Goal: Navigation & Orientation: Find specific page/section

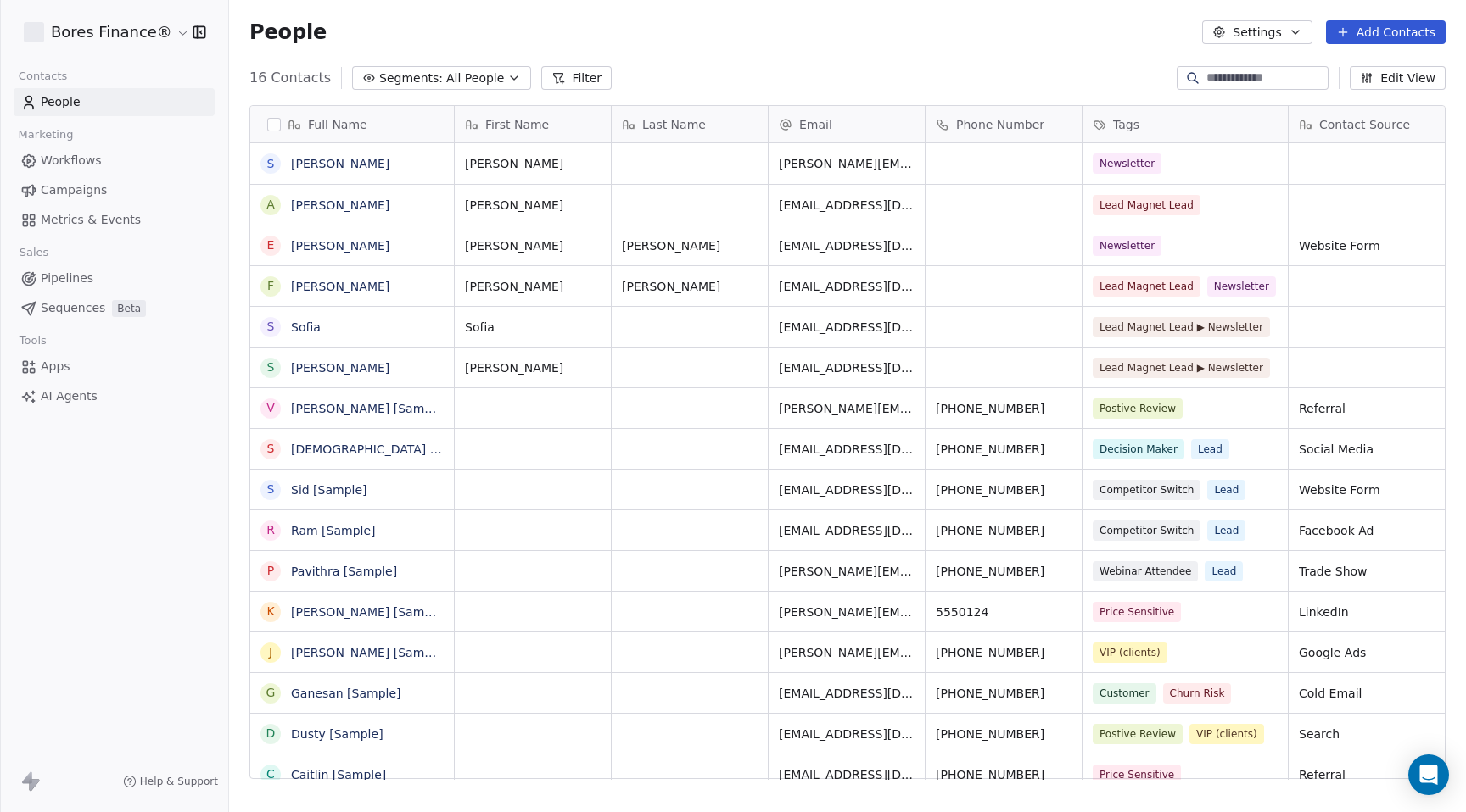
scroll to position [702, 1224]
click at [308, 200] on link "[PERSON_NAME]" at bounding box center [339, 205] width 98 height 13
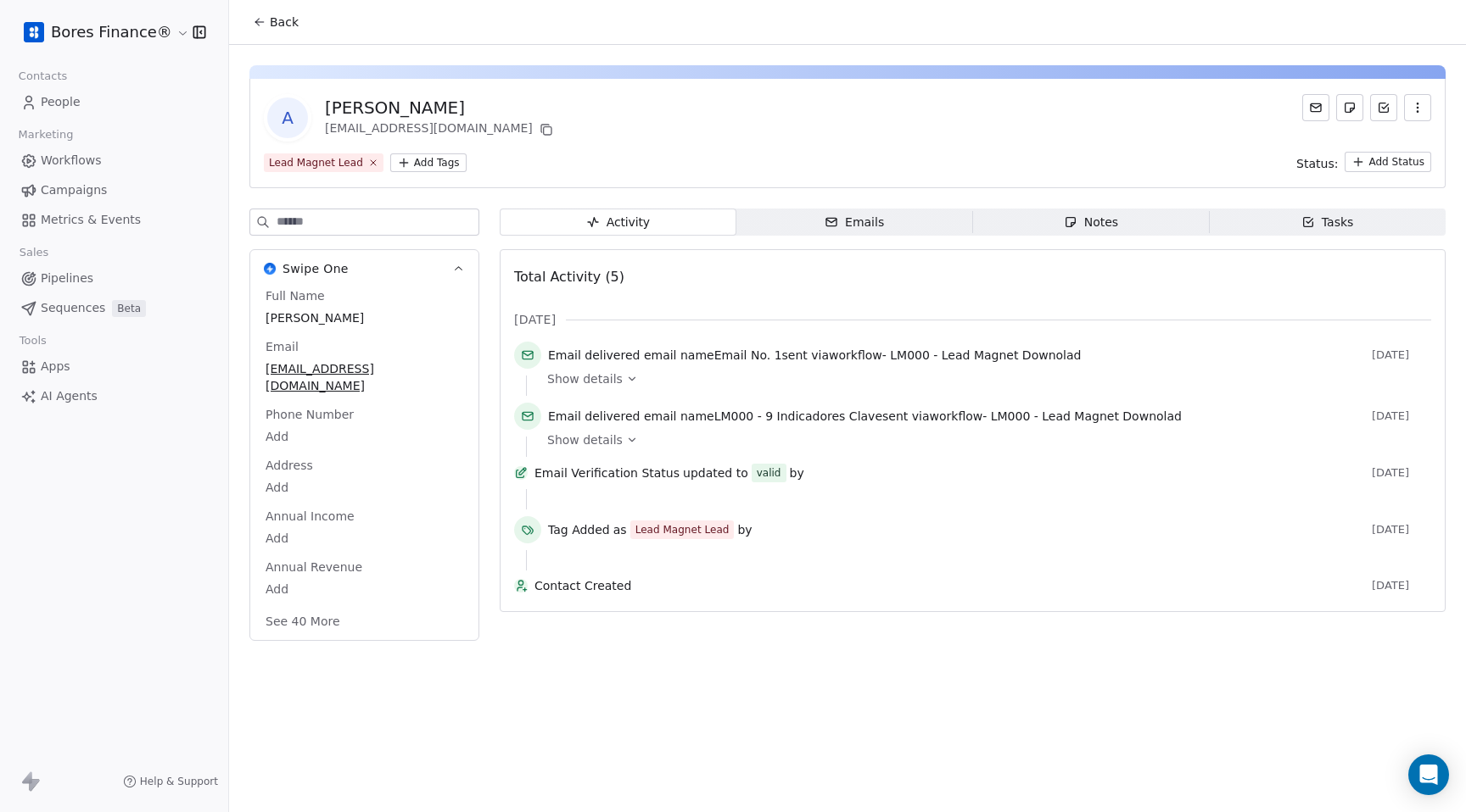
click at [261, 18] on icon at bounding box center [260, 22] width 13 height 13
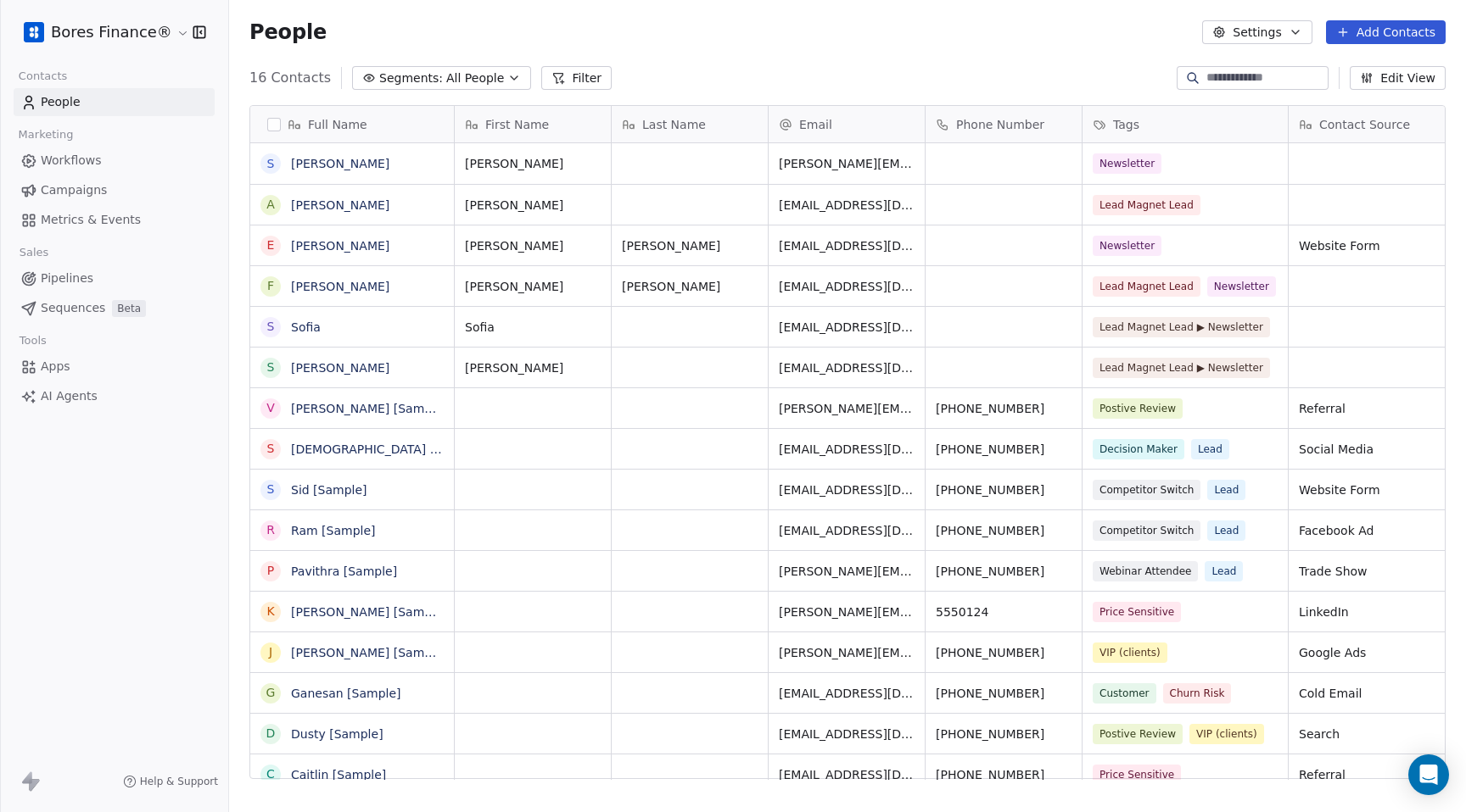
scroll to position [702, 1224]
click at [92, 162] on span "Workflows" at bounding box center [72, 160] width 61 height 18
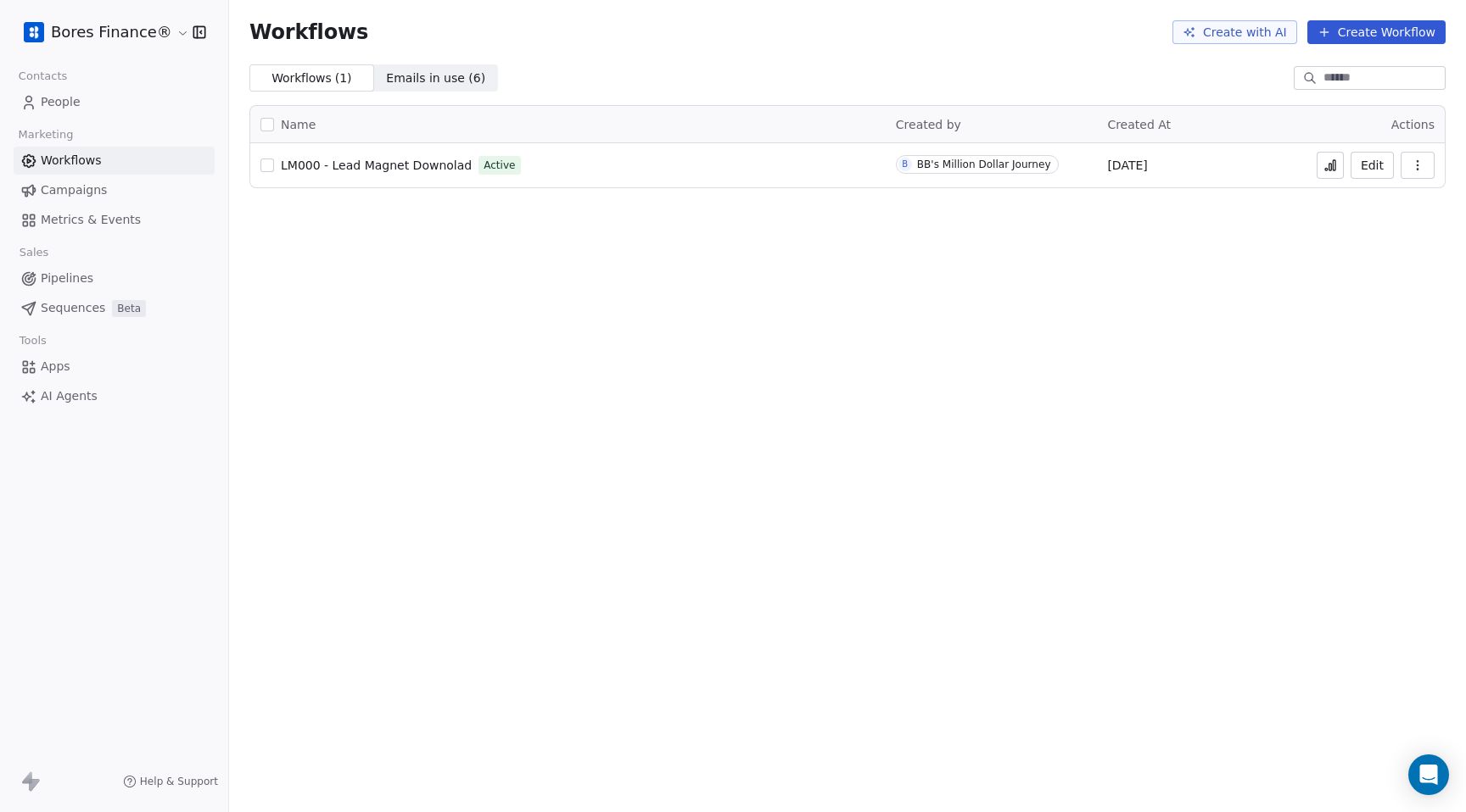
click at [408, 159] on span "LM000 - Lead Magnet Downolad" at bounding box center [377, 165] width 191 height 13
click at [68, 101] on span "People" at bounding box center [61, 102] width 40 height 18
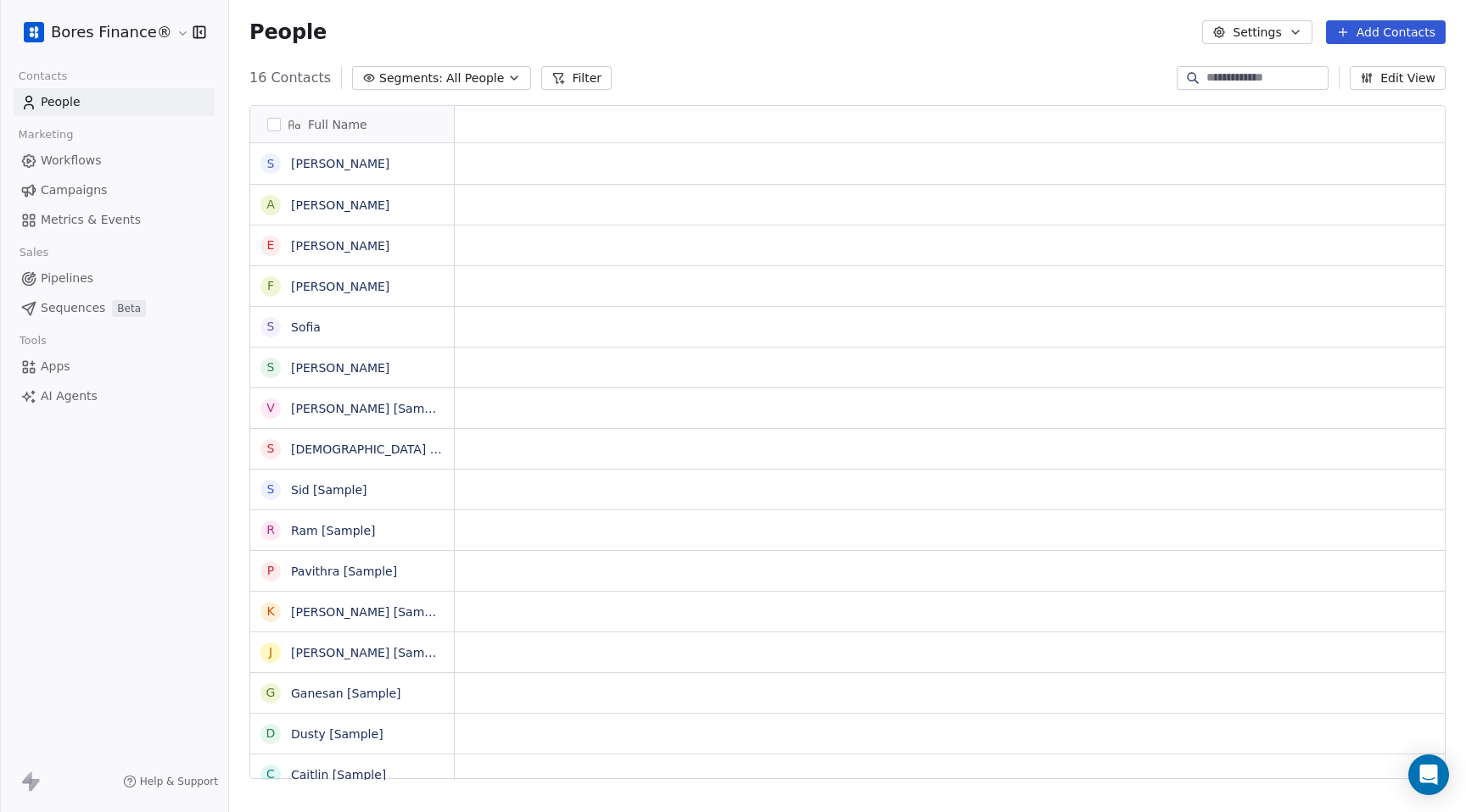
scroll to position [702, 1224]
